Goal: Task Accomplishment & Management: Manage account settings

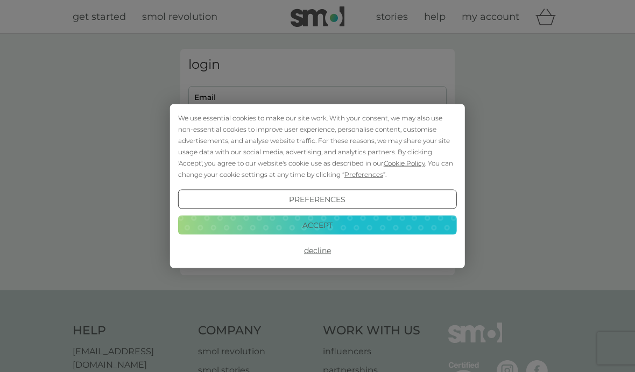
click at [314, 254] on button "Decline" at bounding box center [317, 250] width 279 height 19
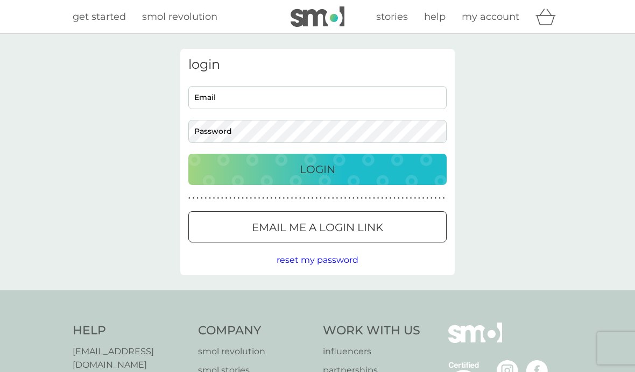
click at [209, 89] on input "Email" at bounding box center [317, 97] width 258 height 23
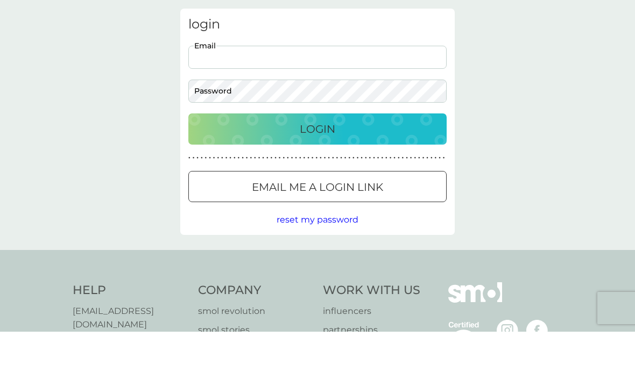
type input "jean.thomas345@virginmedia.com"
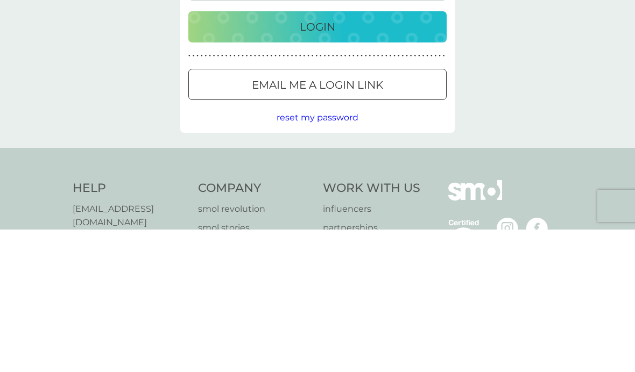
click at [317, 161] on p "Login" at bounding box center [317, 169] width 35 height 17
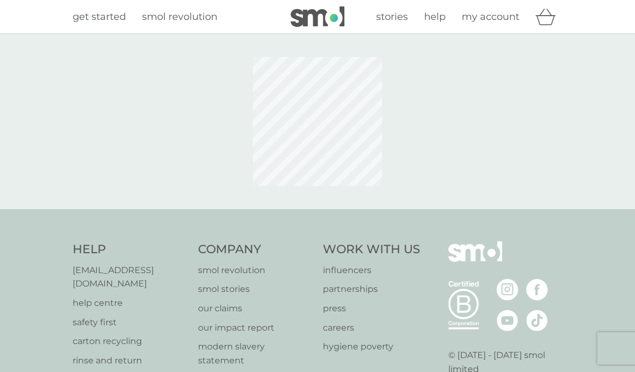
scroll to position [78, 0]
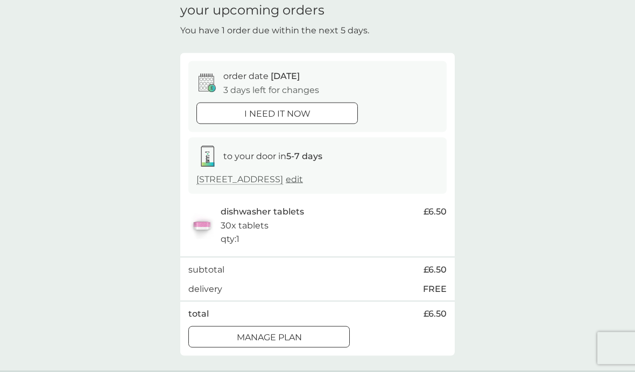
scroll to position [48, 0]
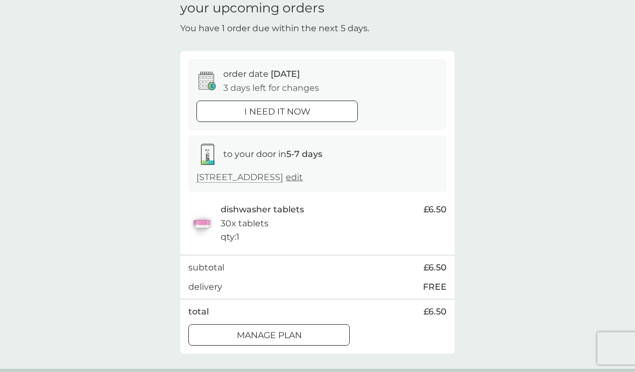
click at [244, 332] on p "Manage plan" at bounding box center [269, 336] width 65 height 14
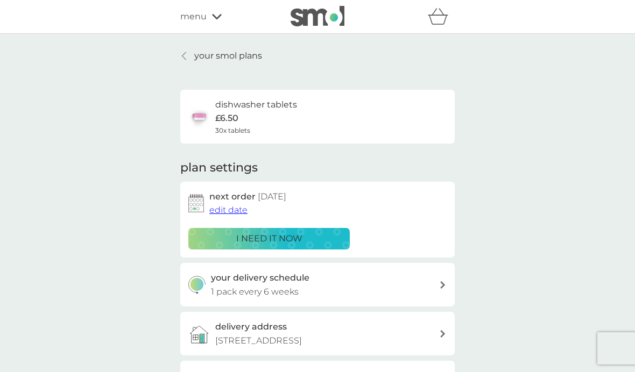
click at [224, 212] on span "edit date" at bounding box center [228, 210] width 38 height 10
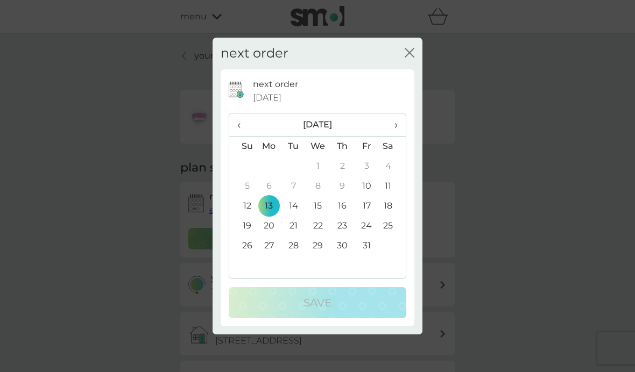
click at [395, 127] on span "›" at bounding box center [392, 124] width 11 height 23
click at [398, 127] on th "›" at bounding box center [392, 124] width 27 height 23
click at [268, 168] on td "1" at bounding box center [269, 167] width 25 height 20
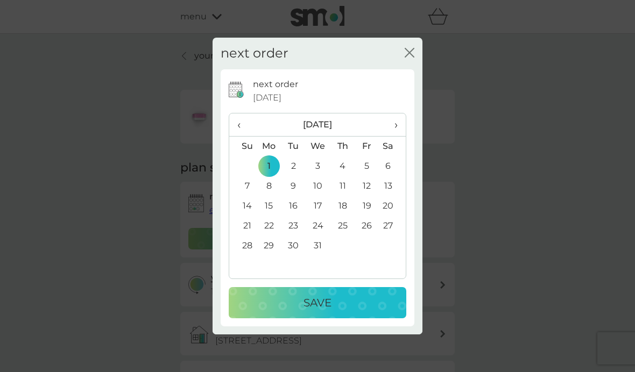
click at [304, 305] on p "Save" at bounding box center [317, 302] width 28 height 17
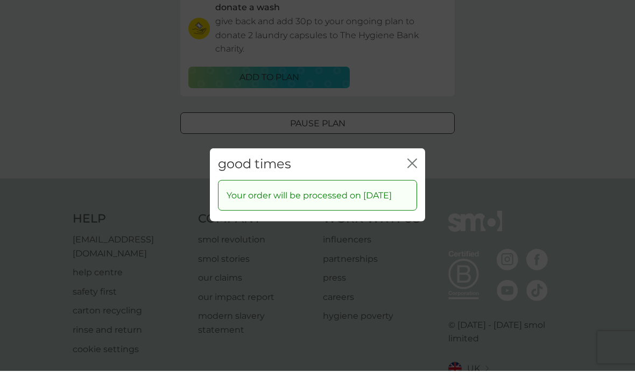
scroll to position [367, 0]
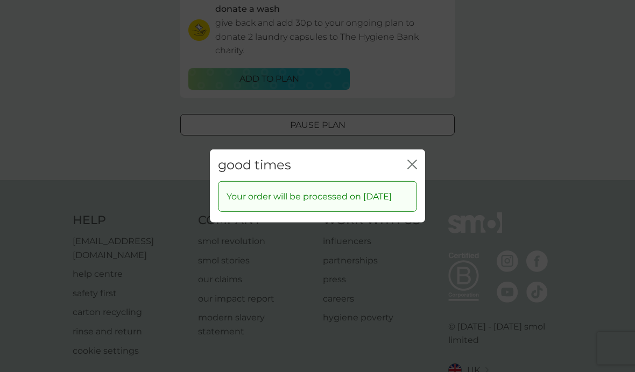
click at [414, 173] on div "good times close" at bounding box center [317, 166] width 215 height 32
click at [405, 174] on div "good times close" at bounding box center [317, 166] width 215 height 32
click at [416, 169] on icon "close" at bounding box center [414, 164] width 4 height 9
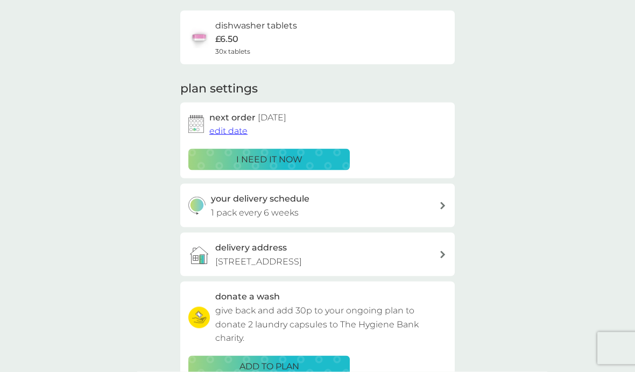
scroll to position [0, 0]
